Goal: Obtain resource: Obtain resource

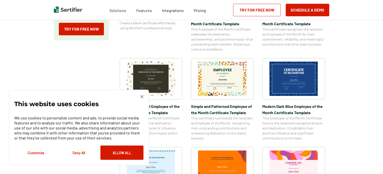
scroll to position [144, 0]
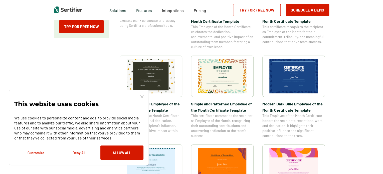
click at [141, 95] on img at bounding box center [141, 96] width 3 height 3
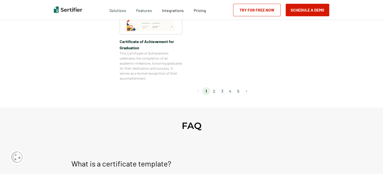
scroll to position [464, 0]
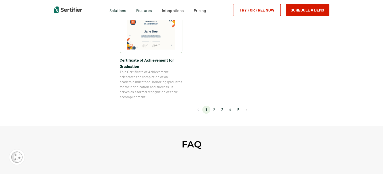
click at [215, 112] on li "2" at bounding box center [214, 110] width 8 height 8
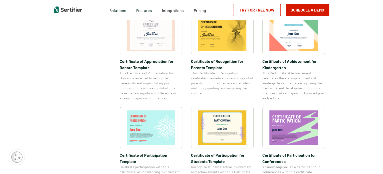
scroll to position [392, 0]
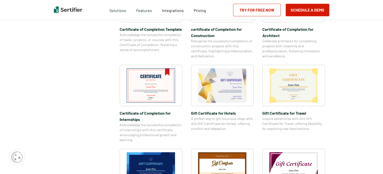
scroll to position [209, 0]
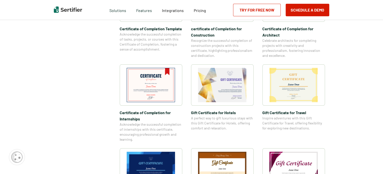
click at [300, 90] on img at bounding box center [293, 85] width 49 height 34
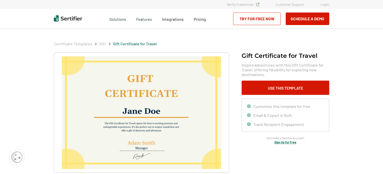
click at [137, 81] on img at bounding box center [141, 112] width 159 height 113
click at [138, 108] on img at bounding box center [141, 112] width 159 height 113
click at [137, 121] on img at bounding box center [141, 112] width 159 height 113
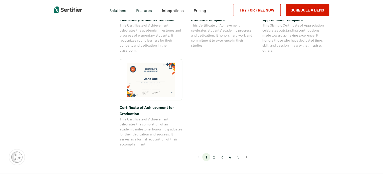
scroll to position [417, 0]
click at [233, 160] on li "4" at bounding box center [230, 157] width 8 height 8
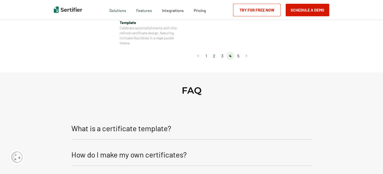
scroll to position [484, 0]
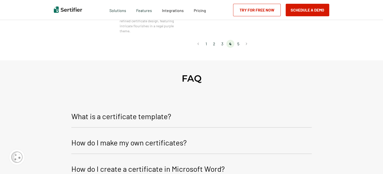
click at [238, 44] on li "5" at bounding box center [238, 44] width 8 height 8
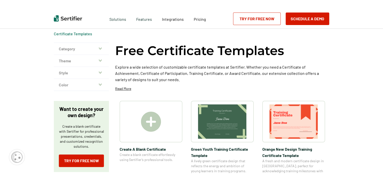
scroll to position [11, 0]
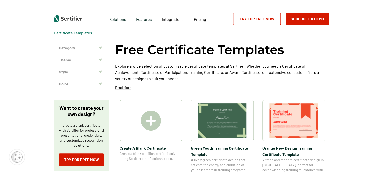
click at [299, 113] on img at bounding box center [293, 120] width 49 height 34
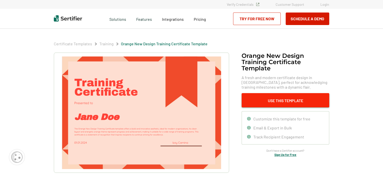
click at [281, 102] on button "Use This Template" at bounding box center [285, 100] width 88 height 14
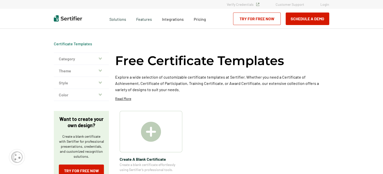
scroll to position [11, 0]
